Goal: Obtain resource: Obtain resource

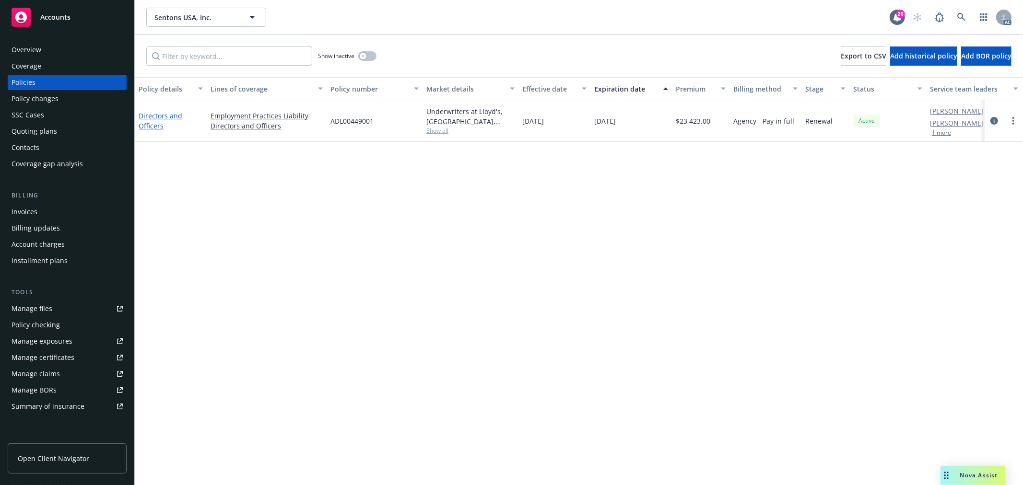
click at [168, 117] on link "Directors and Officers" at bounding box center [161, 120] width 44 height 19
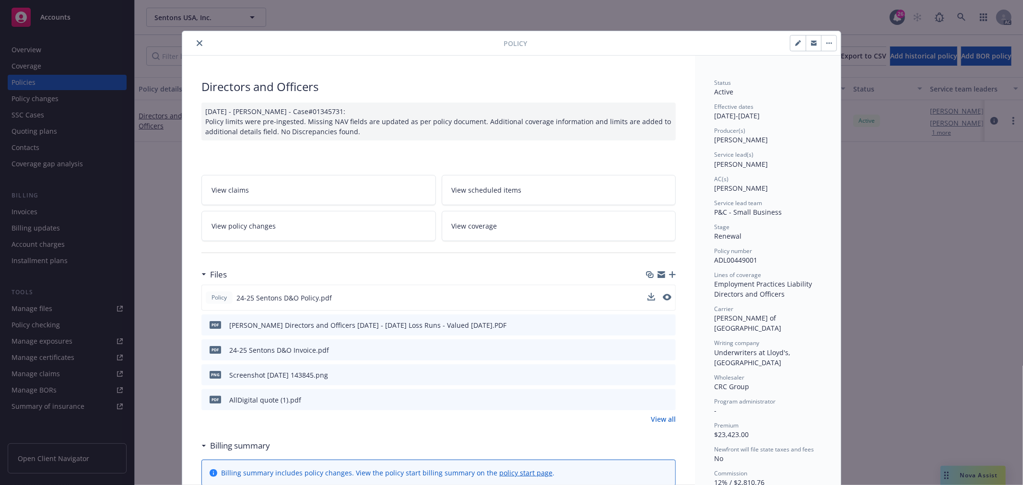
click at [667, 297] on div "Policy 24-25 Sentons D&O Policy.pdf" at bounding box center [438, 298] width 474 height 26
click at [664, 297] on icon "preview file" at bounding box center [666, 297] width 9 height 7
